Goal: Navigation & Orientation: Find specific page/section

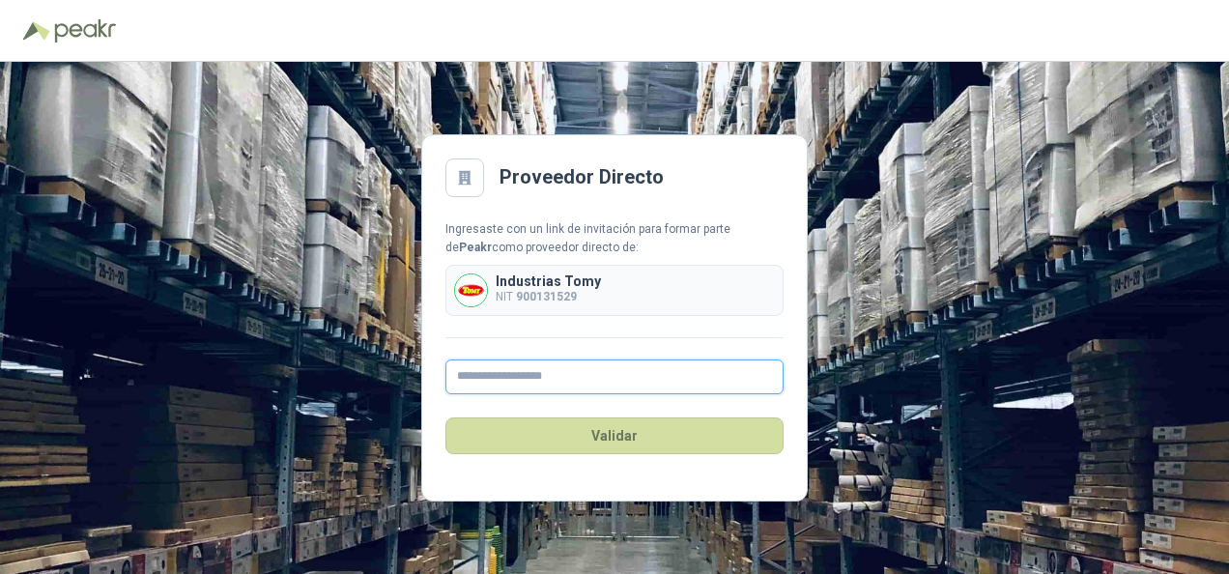
click at [512, 371] on input "text" at bounding box center [614, 376] width 338 height 35
type input "**********"
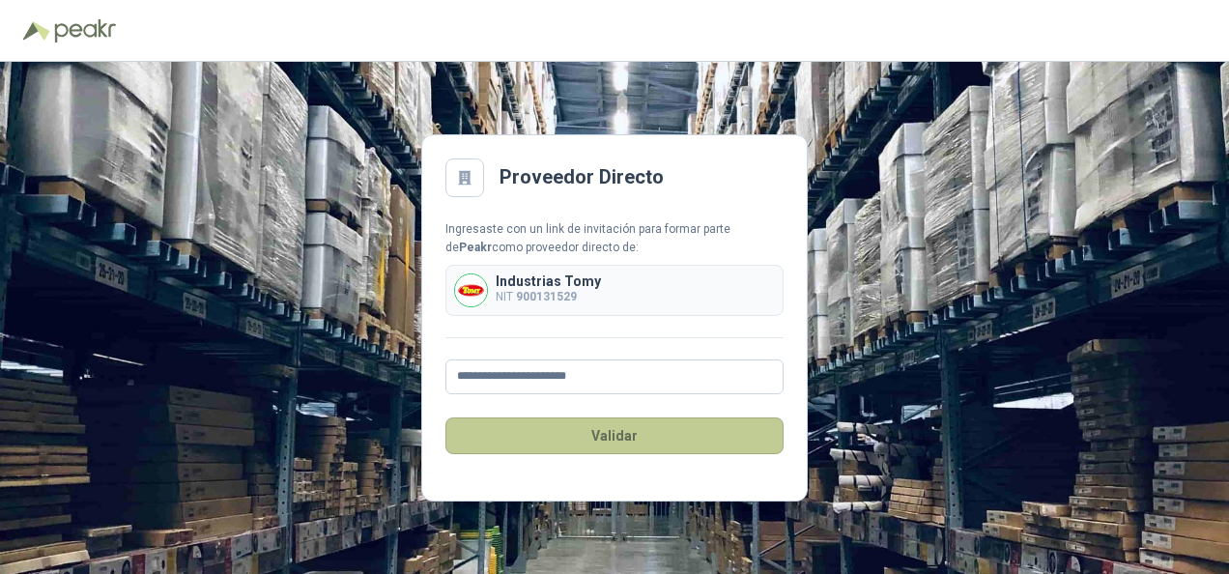
click at [586, 438] on button "Validar" at bounding box center [614, 435] width 338 height 37
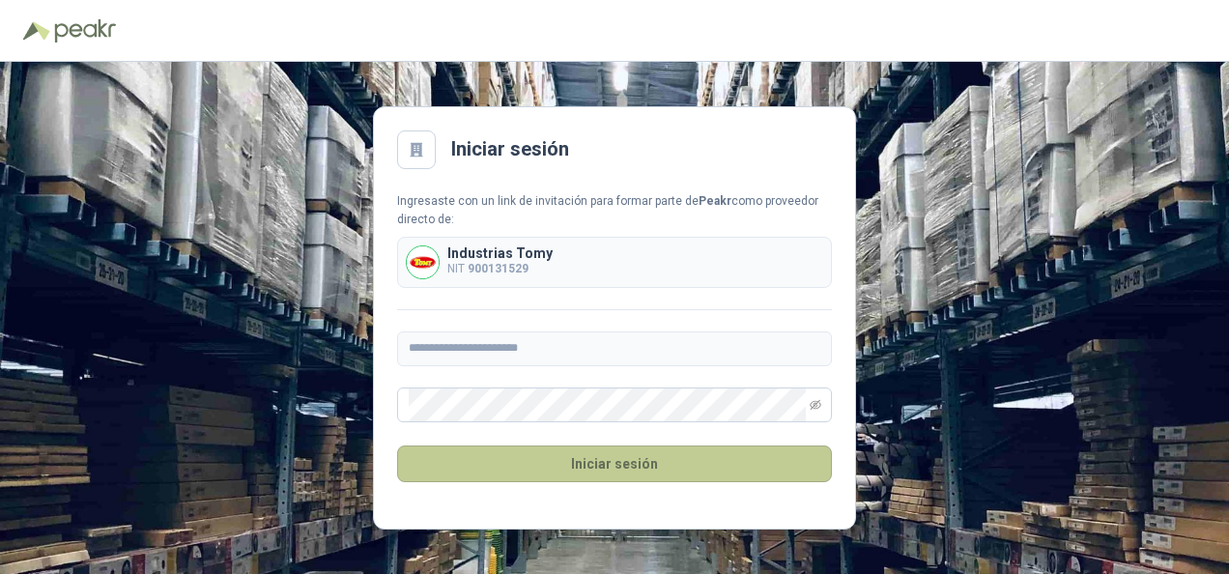
click at [594, 465] on button "Iniciar sesión" at bounding box center [614, 463] width 435 height 37
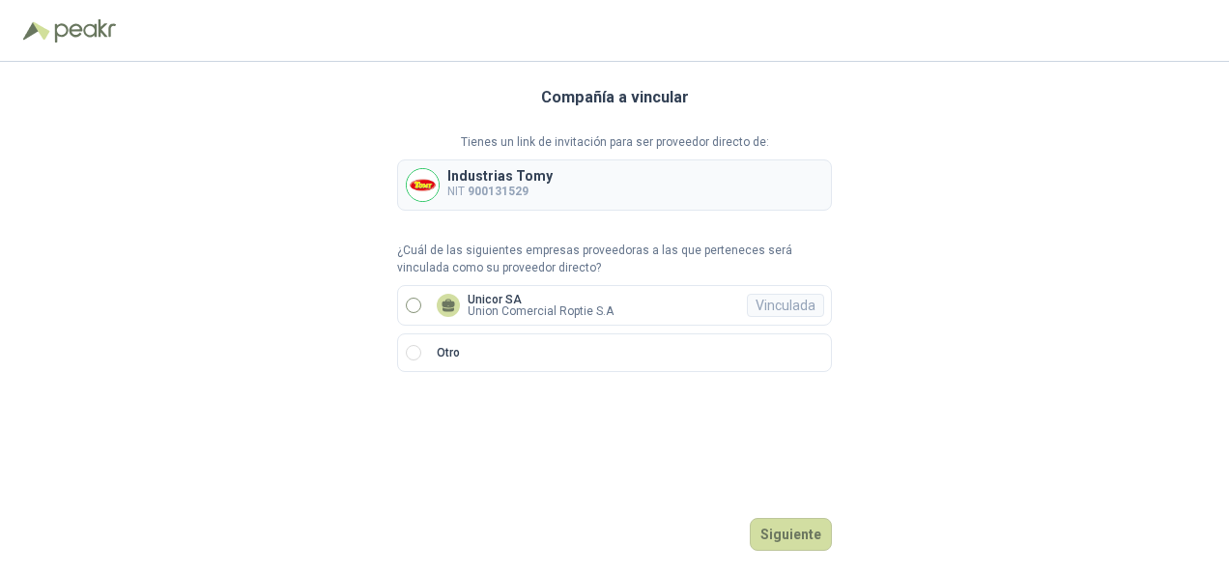
click at [526, 309] on p "Union Comercial Roptie S.A" at bounding box center [541, 311] width 146 height 12
click at [804, 529] on button "Ingresar" at bounding box center [793, 534] width 76 height 33
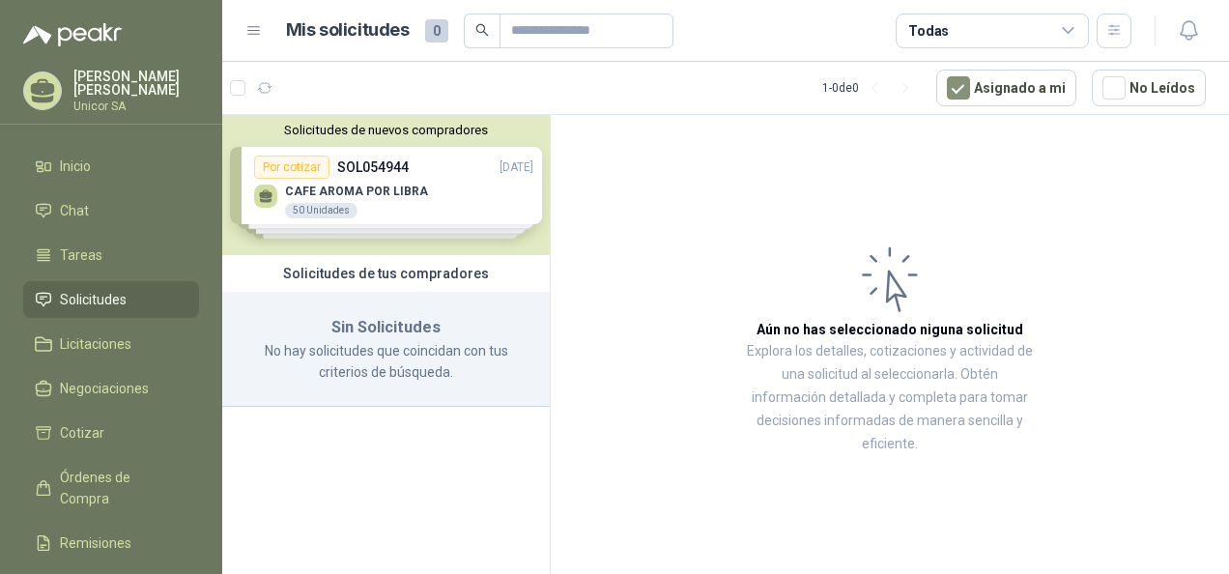
click at [314, 169] on div "Solicitudes de nuevos compradores Por cotizar SOL054944 [DATE] CAFE AROMA POR L…" at bounding box center [385, 185] width 327 height 140
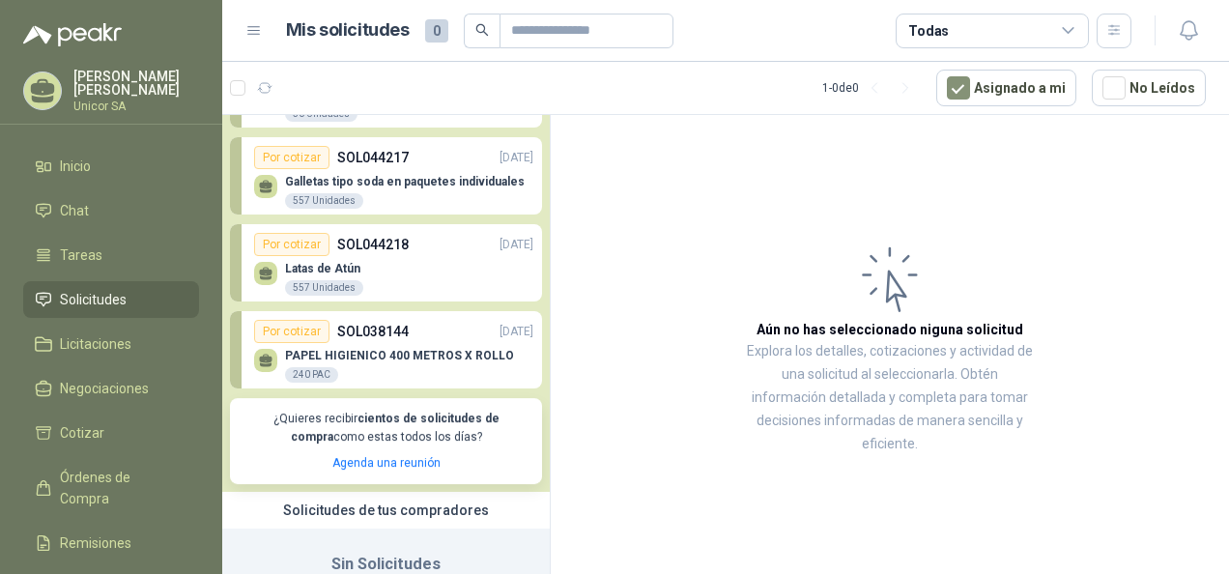
scroll to position [185, 0]
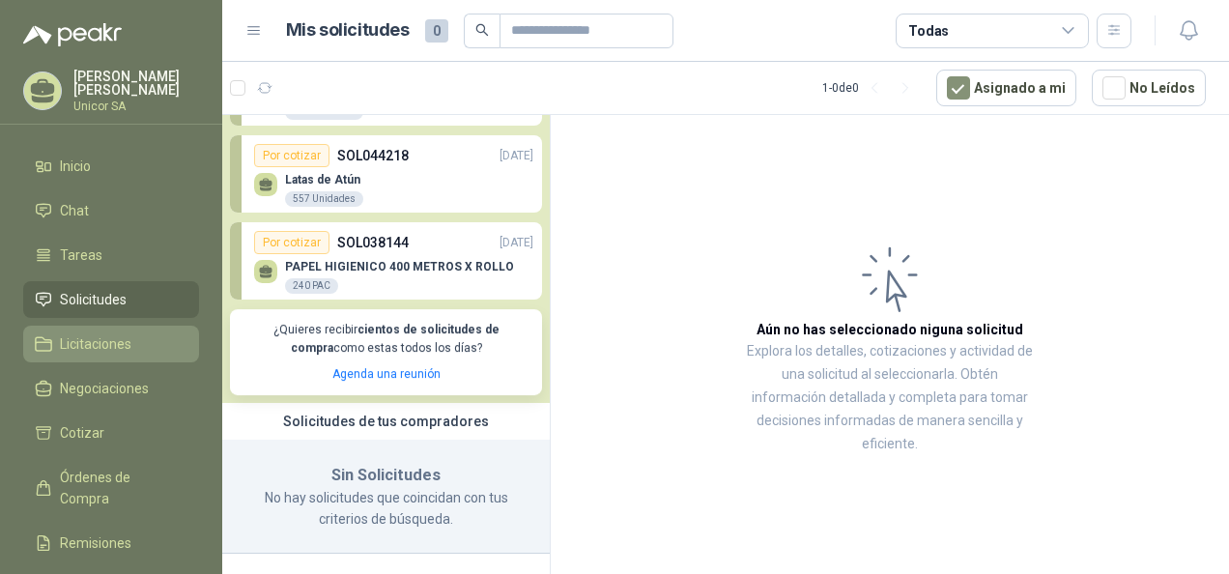
click at [76, 337] on span "Licitaciones" at bounding box center [95, 343] width 71 height 21
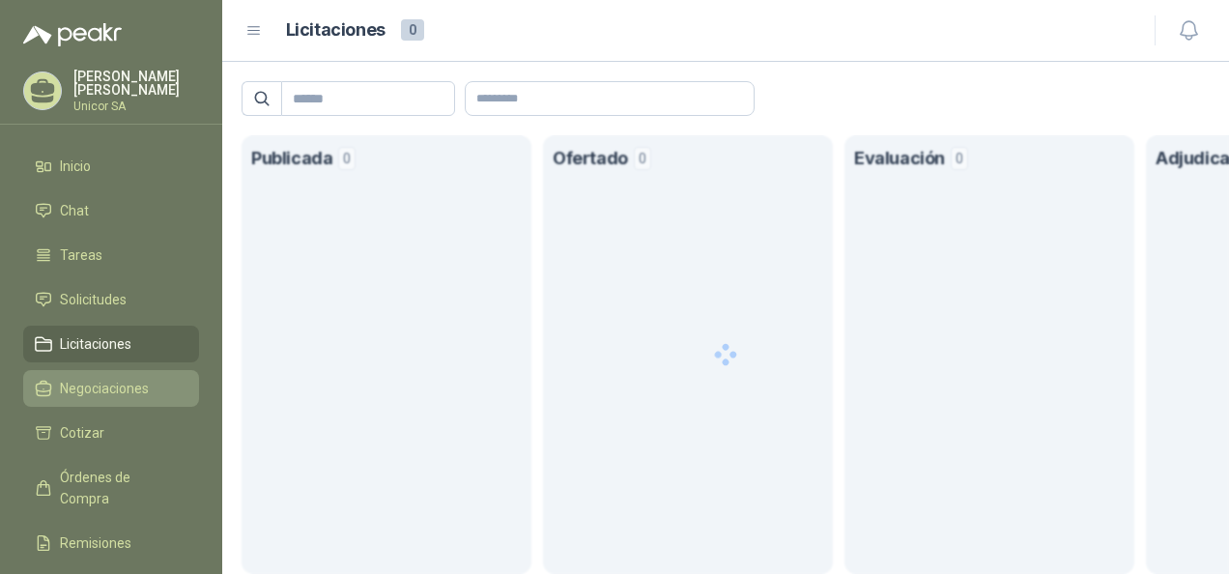
click at [104, 385] on span "Negociaciones" at bounding box center [104, 388] width 89 height 21
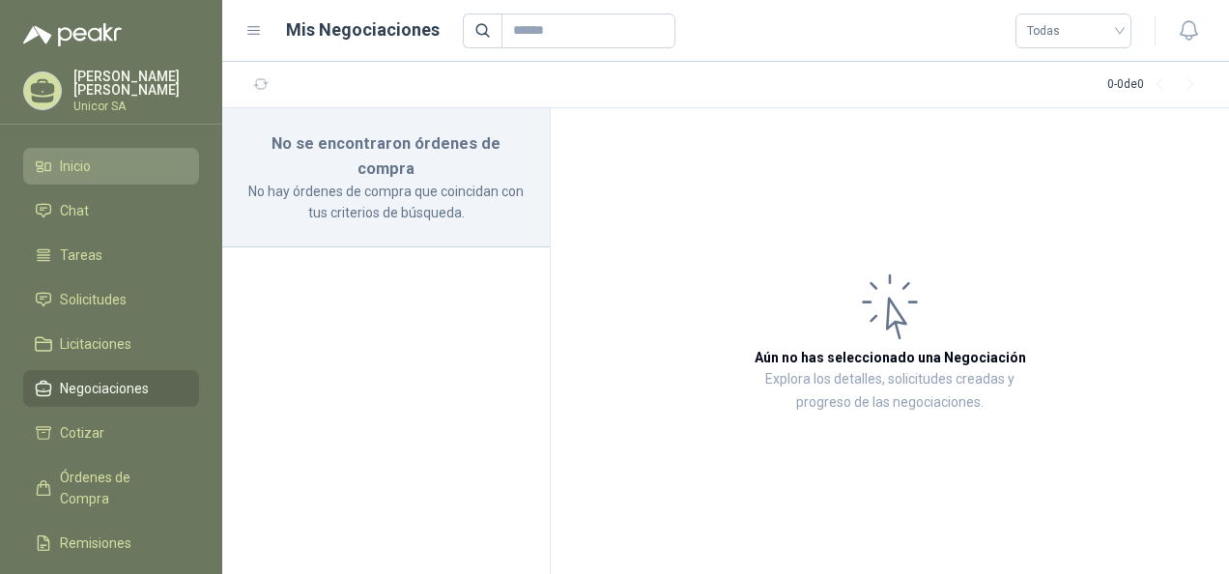
click at [95, 156] on li "Inicio" at bounding box center [111, 166] width 153 height 21
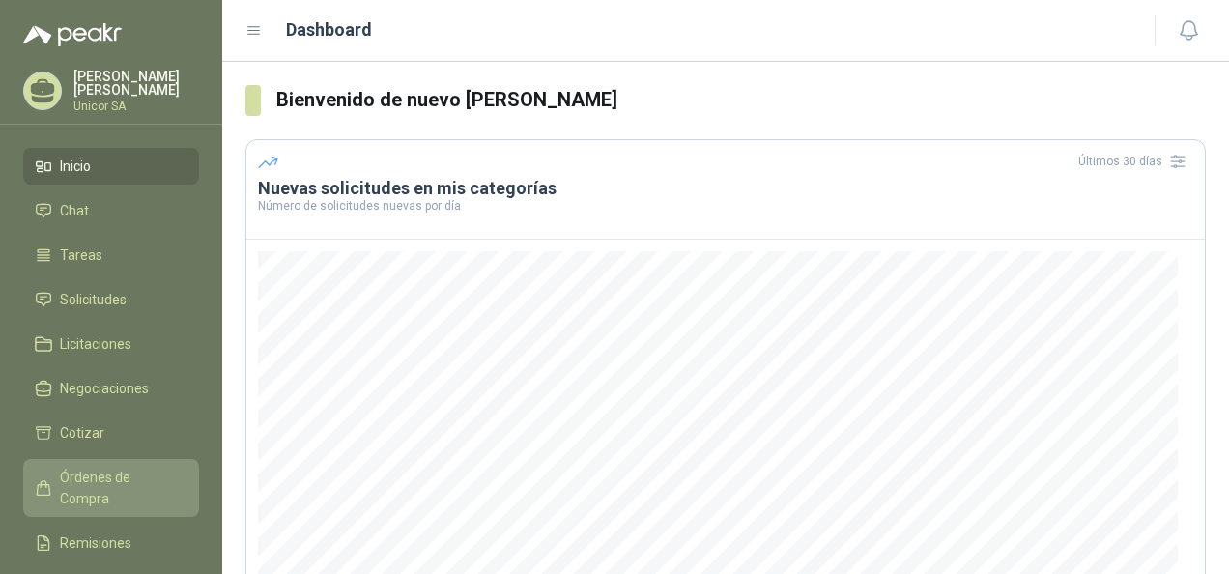
click at [115, 475] on span "Órdenes de Compra" at bounding box center [120, 488] width 121 height 43
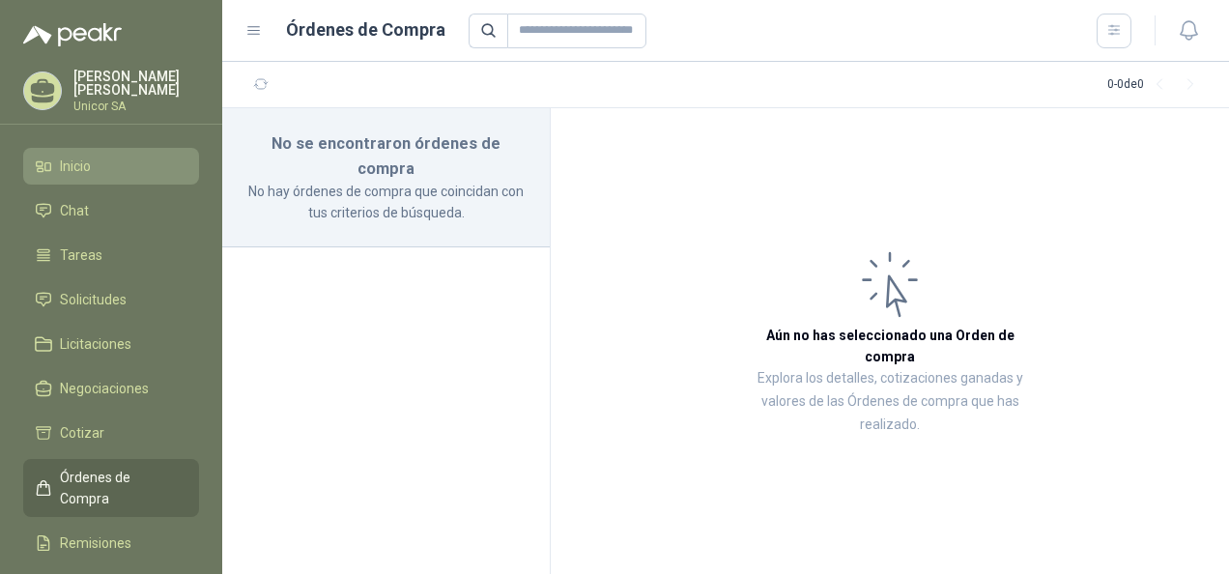
click at [103, 158] on li "Inicio" at bounding box center [111, 166] width 153 height 21
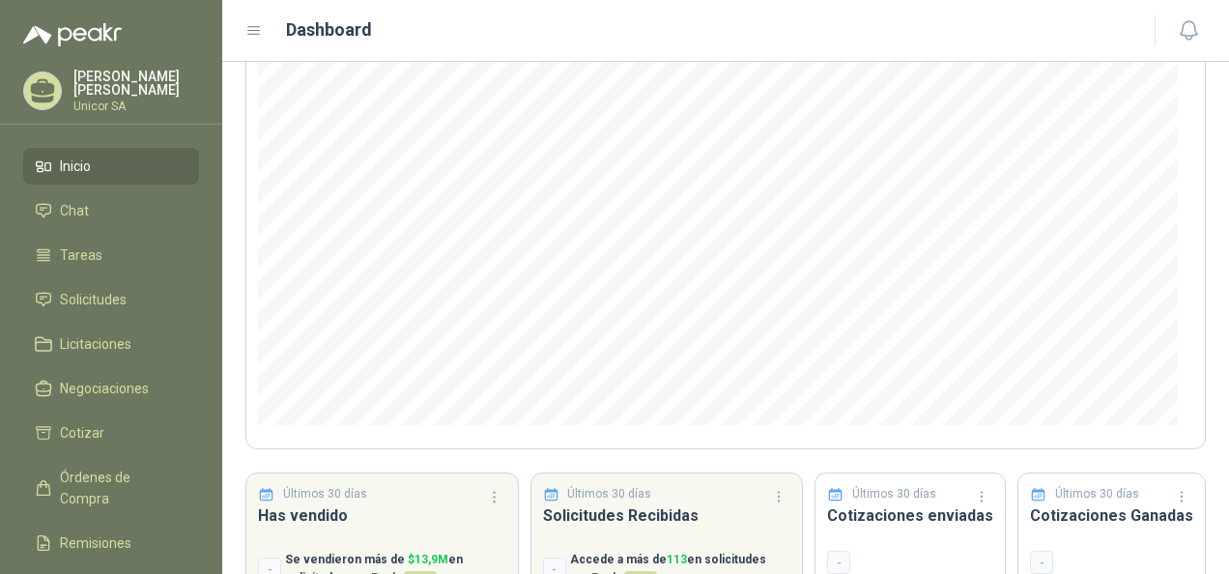
scroll to position [296, 0]
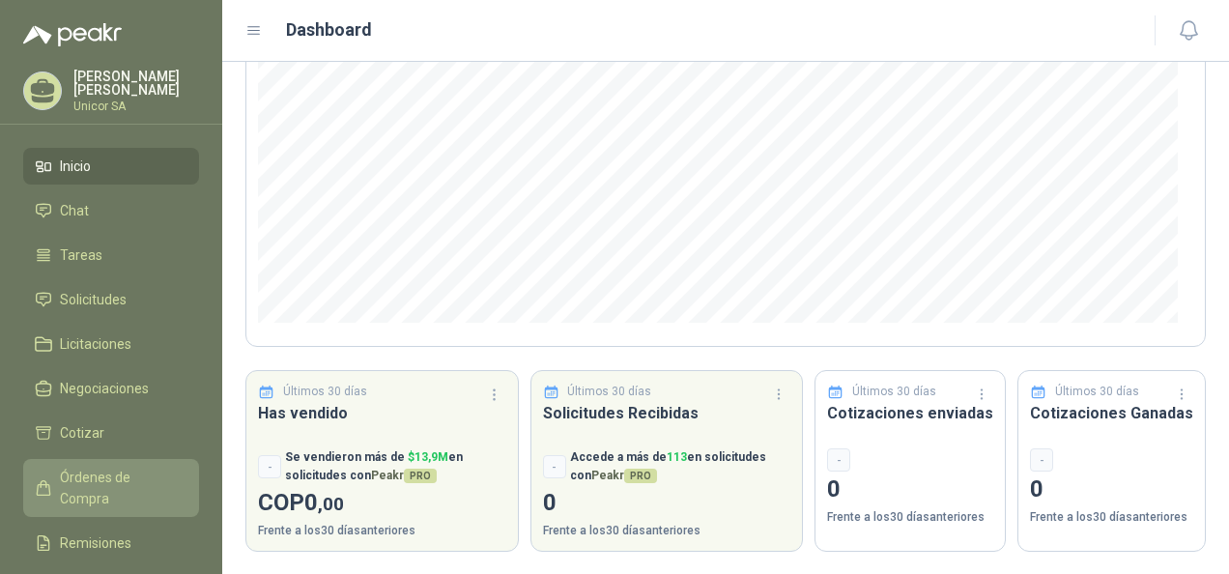
click at [100, 473] on span "Órdenes de Compra" at bounding box center [120, 488] width 121 height 43
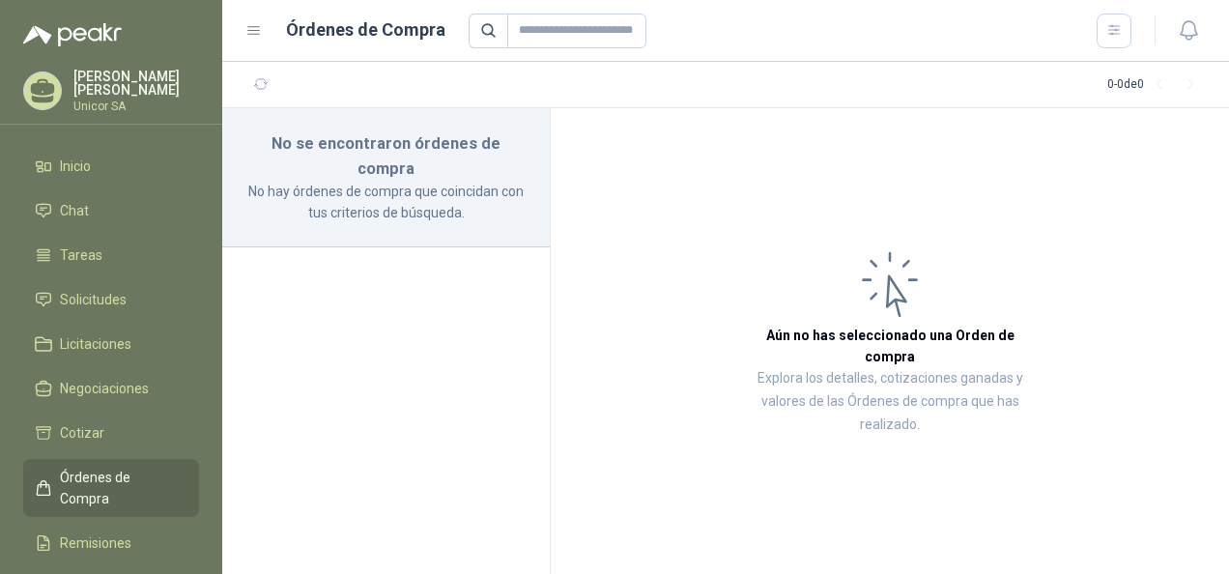
click at [92, 100] on p "Unicor SA" at bounding box center [136, 106] width 126 height 12
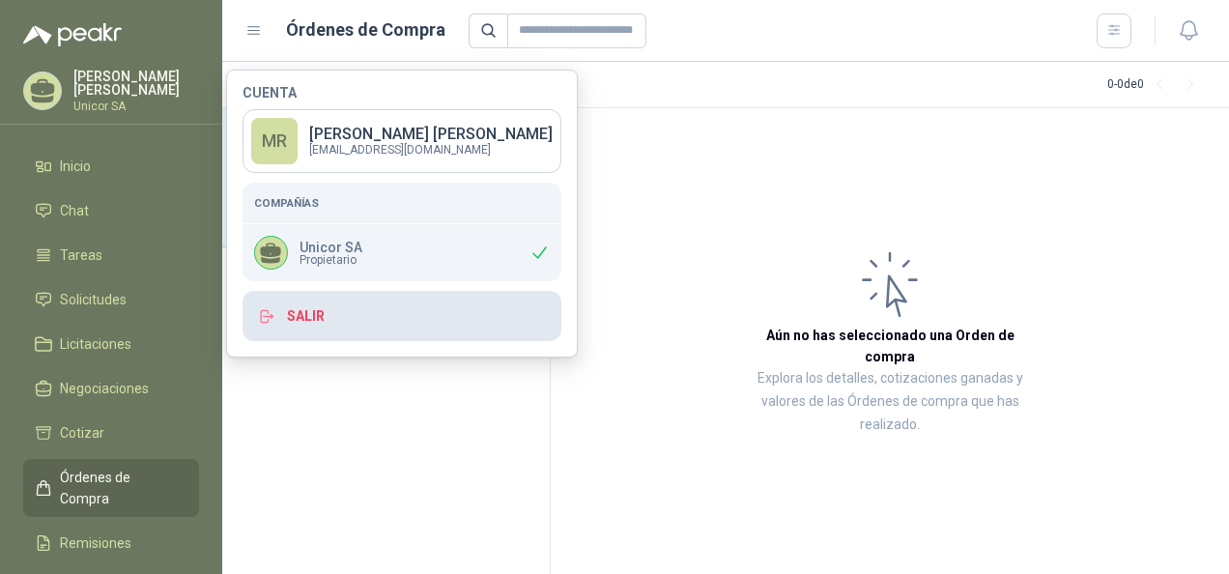
click at [375, 325] on button "Salir" at bounding box center [401, 316] width 319 height 50
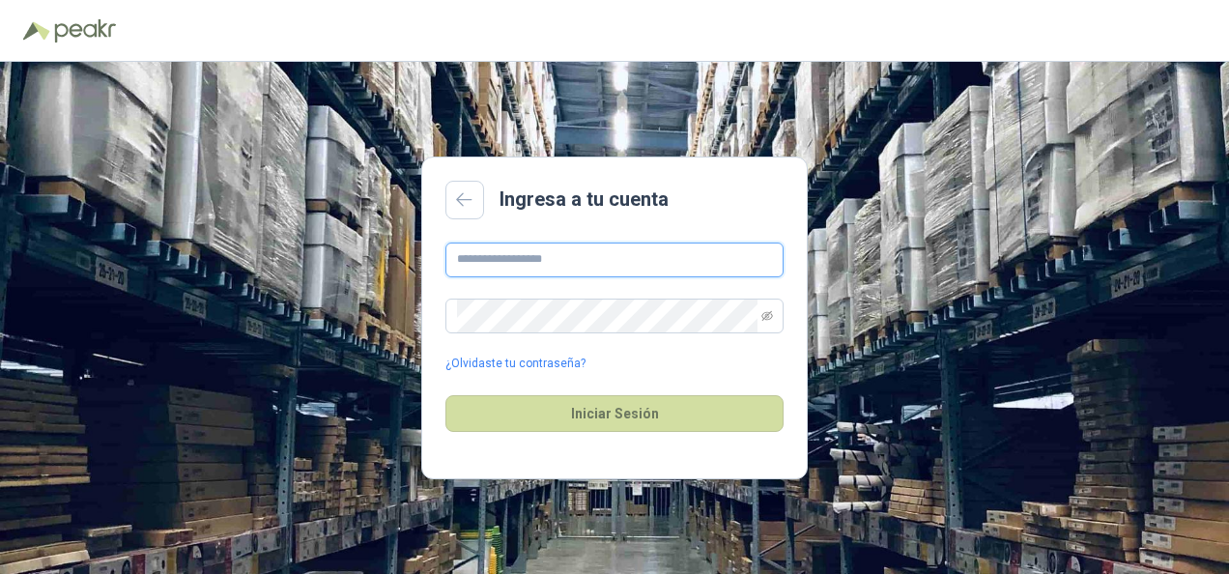
type input "**********"
